Goal: Find specific page/section: Find specific page/section

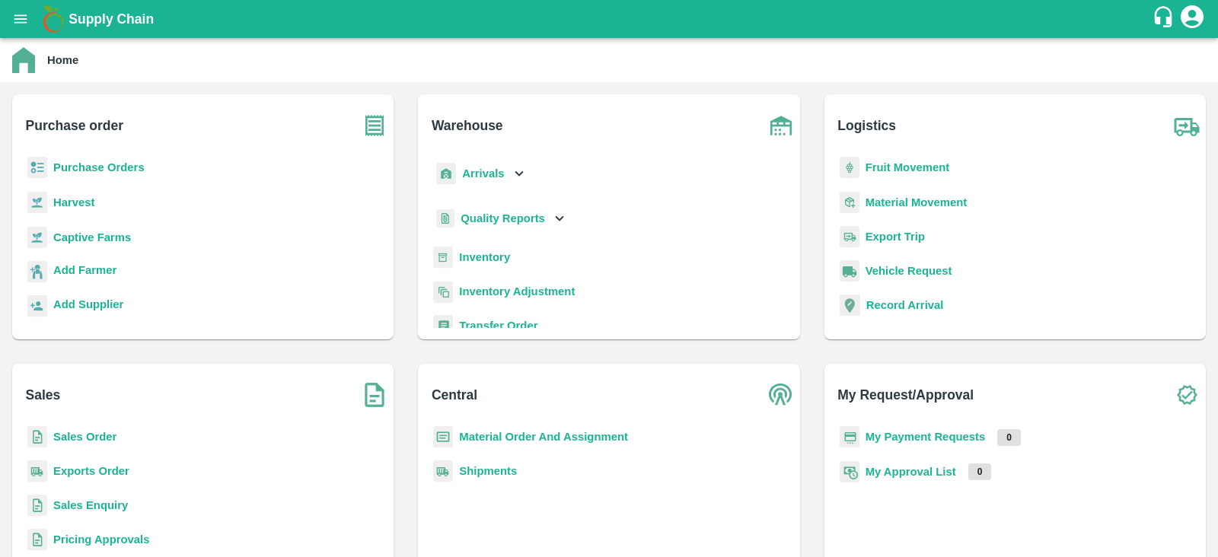
click at [64, 236] on b "Captive Farms" at bounding box center [92, 237] width 78 height 12
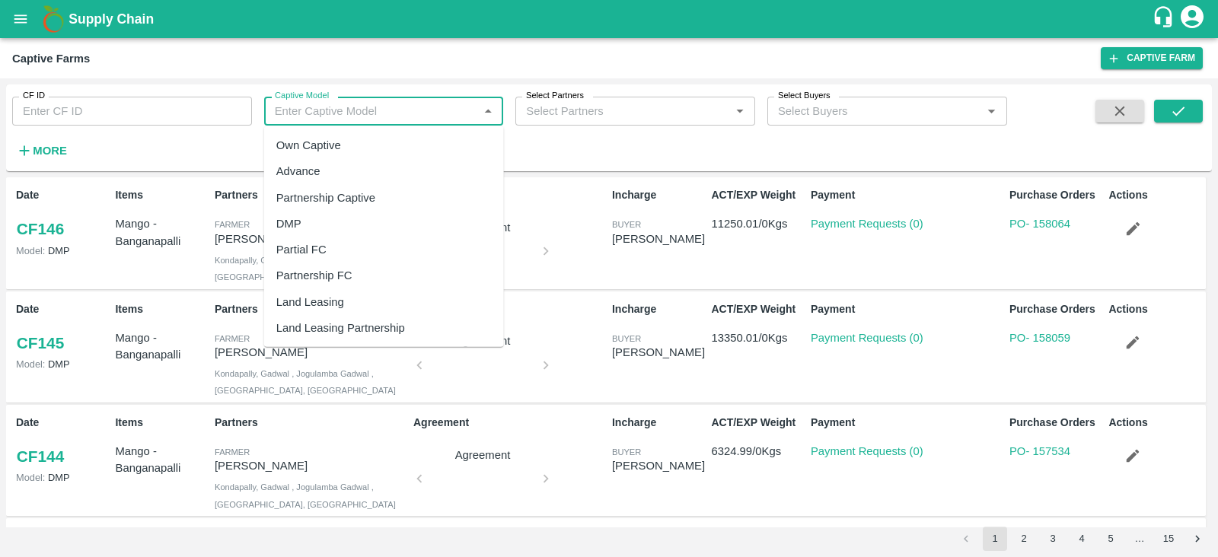
click at [373, 120] on input "Captive Model" at bounding box center [372, 111] width 206 height 20
click at [343, 292] on div "Land Leasing" at bounding box center [384, 302] width 240 height 26
type input "Land Leasing"
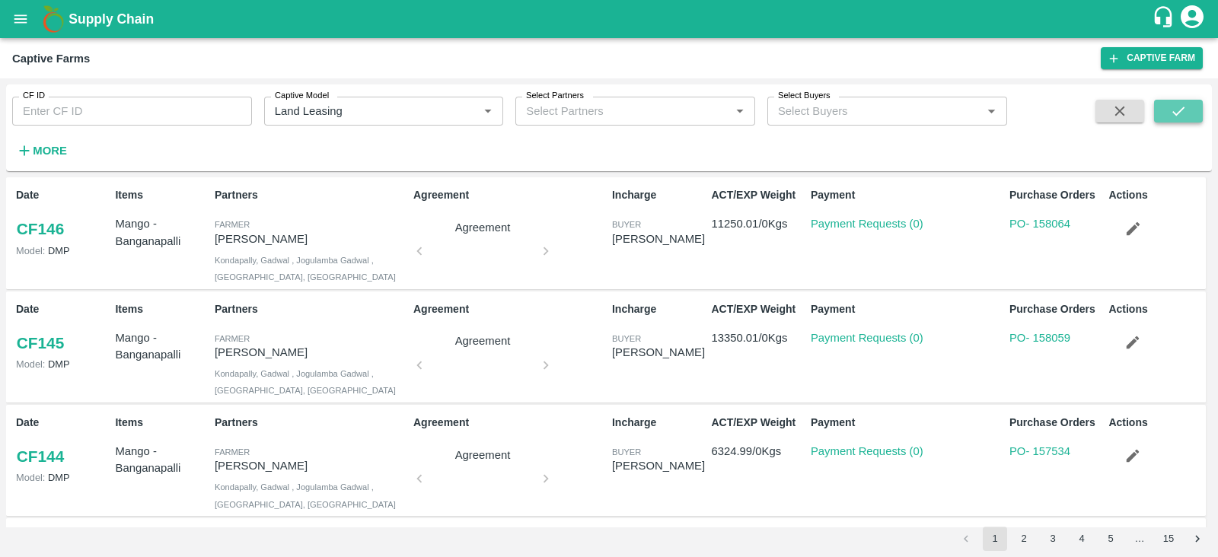
click at [1170, 113] on icon "submit" at bounding box center [1178, 111] width 17 height 17
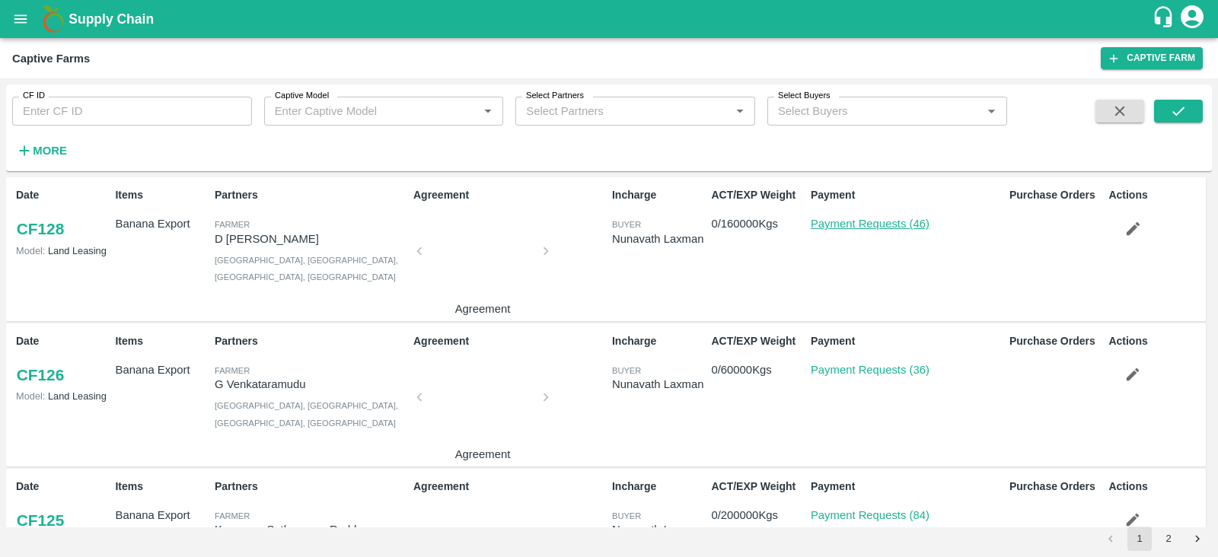
click at [898, 226] on link "Payment Requests (46)" at bounding box center [870, 224] width 119 height 12
